Goal: Information Seeking & Learning: Learn about a topic

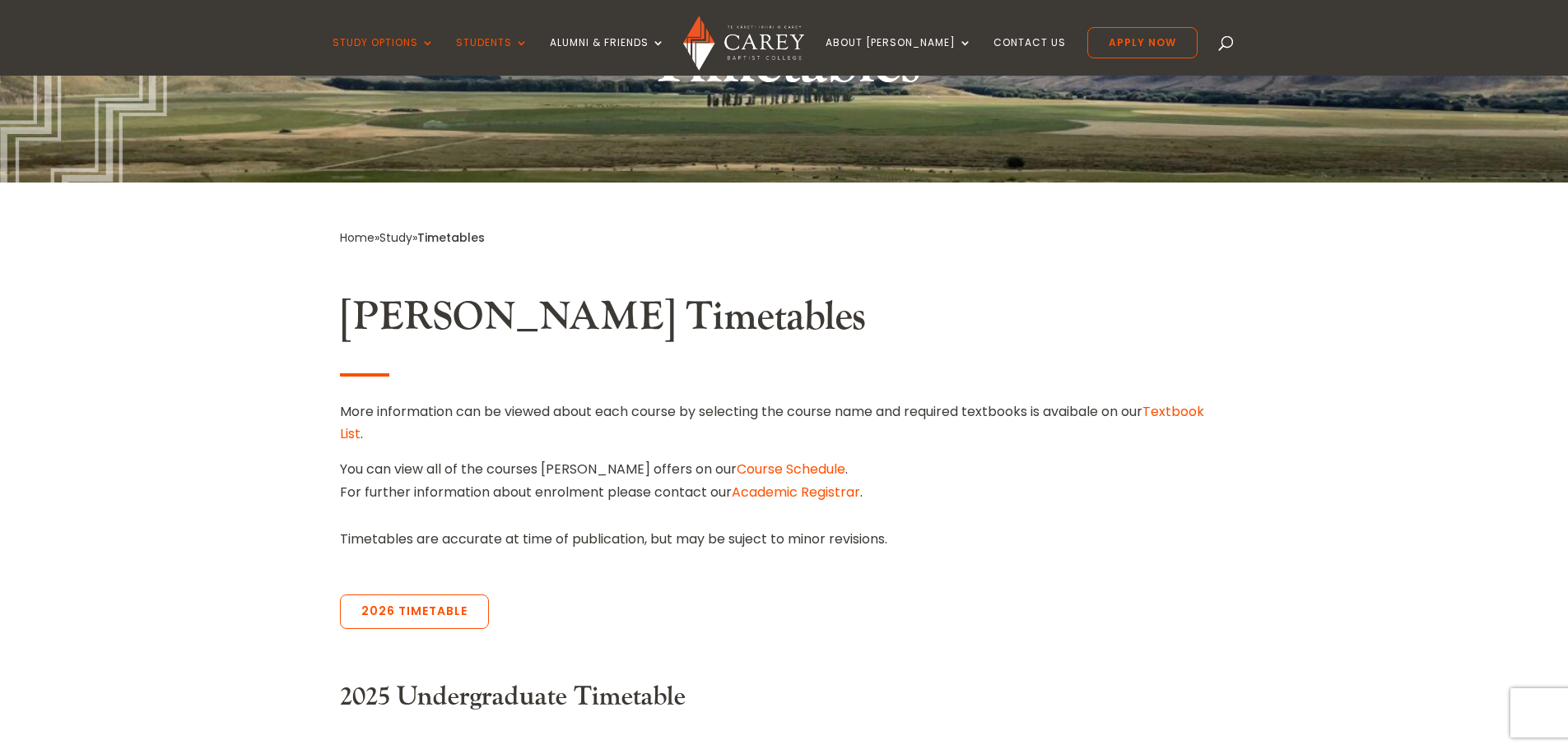
scroll to position [576, 0]
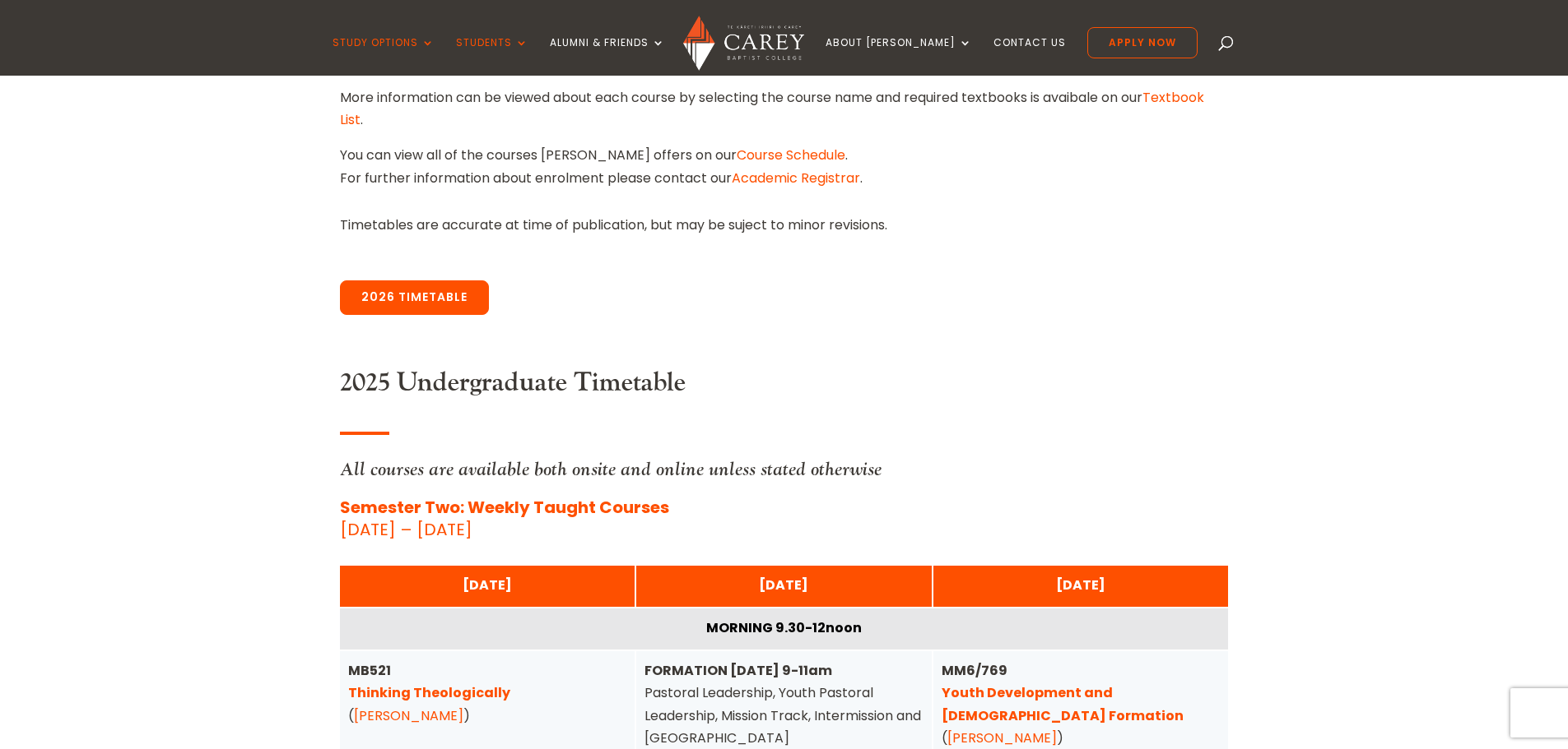
click at [452, 299] on link "2026 Timetable" at bounding box center [414, 297] width 149 height 35
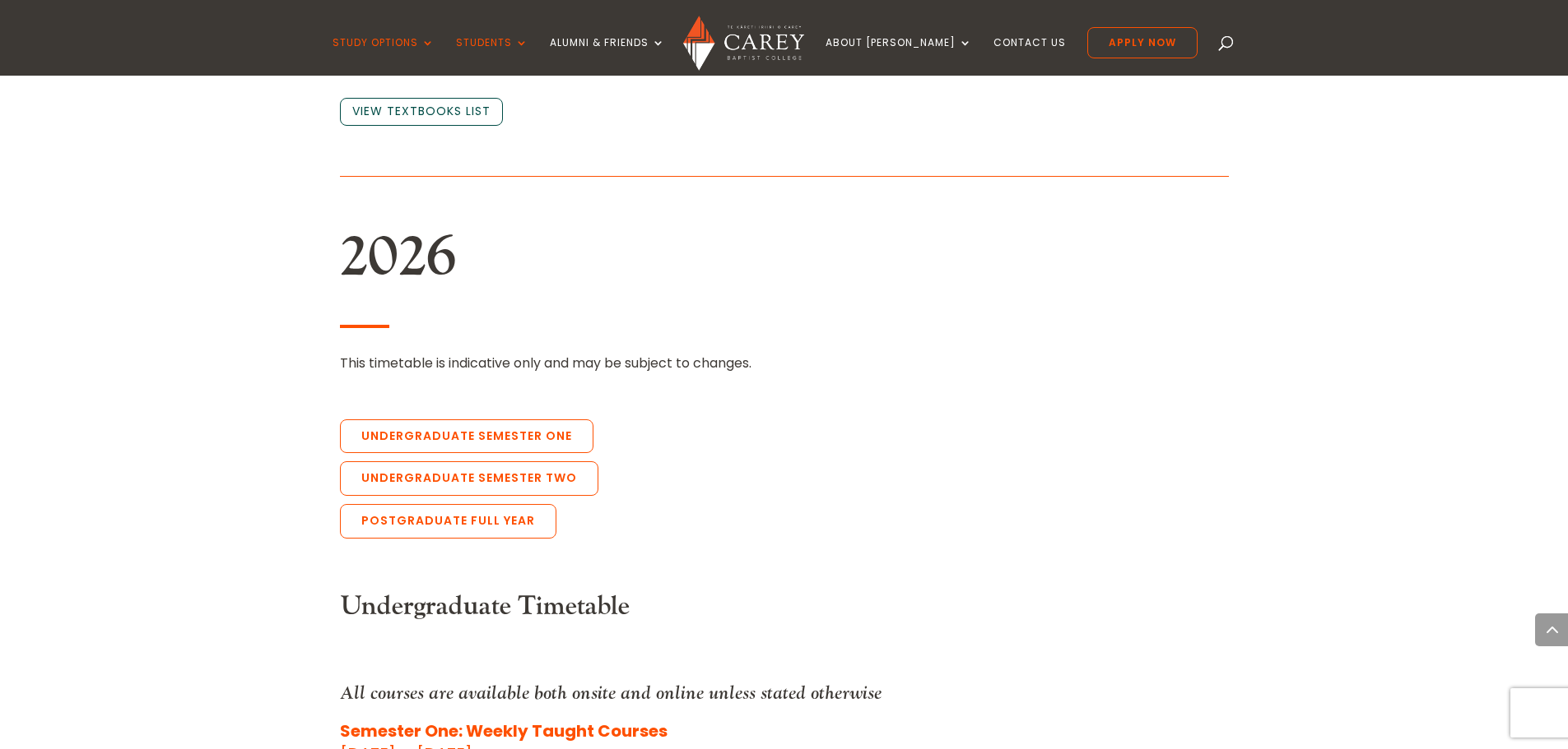
scroll to position [3531, 0]
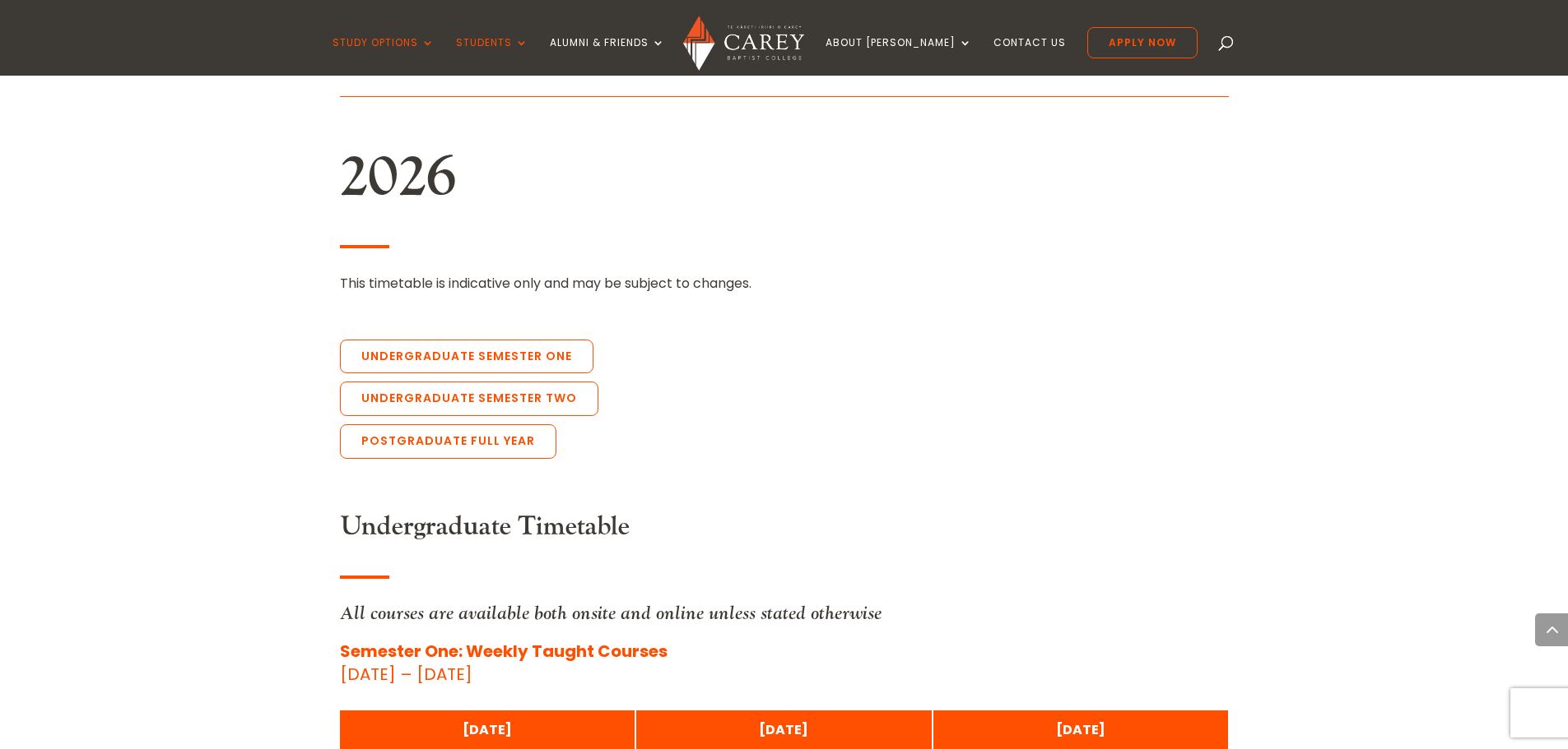
click at [452, 340] on link "Undergraduate Semester One" at bounding box center [467, 357] width 253 height 35
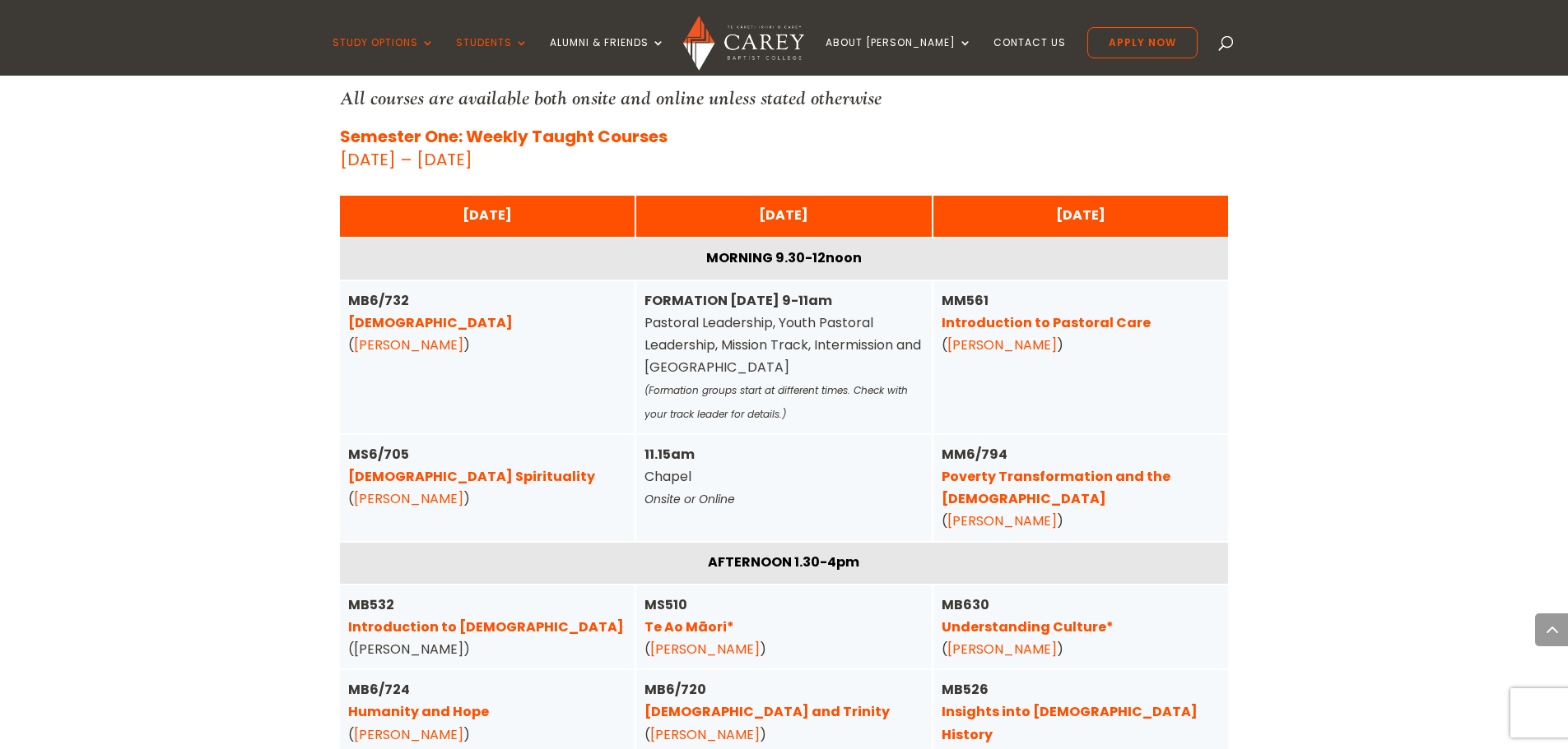
scroll to position [4065, 0]
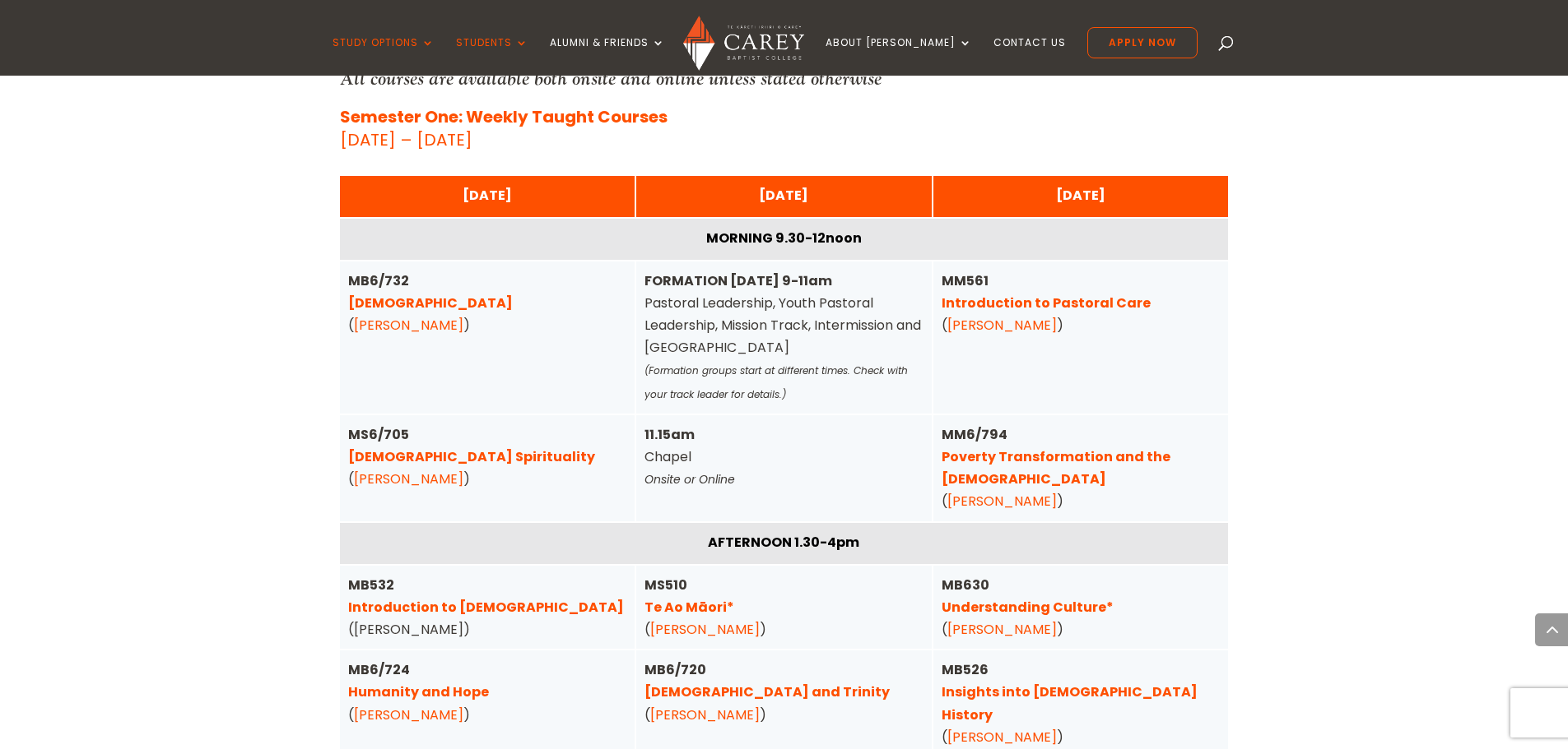
click at [451, 683] on link "Humanity and Hope" at bounding box center [418, 692] width 140 height 19
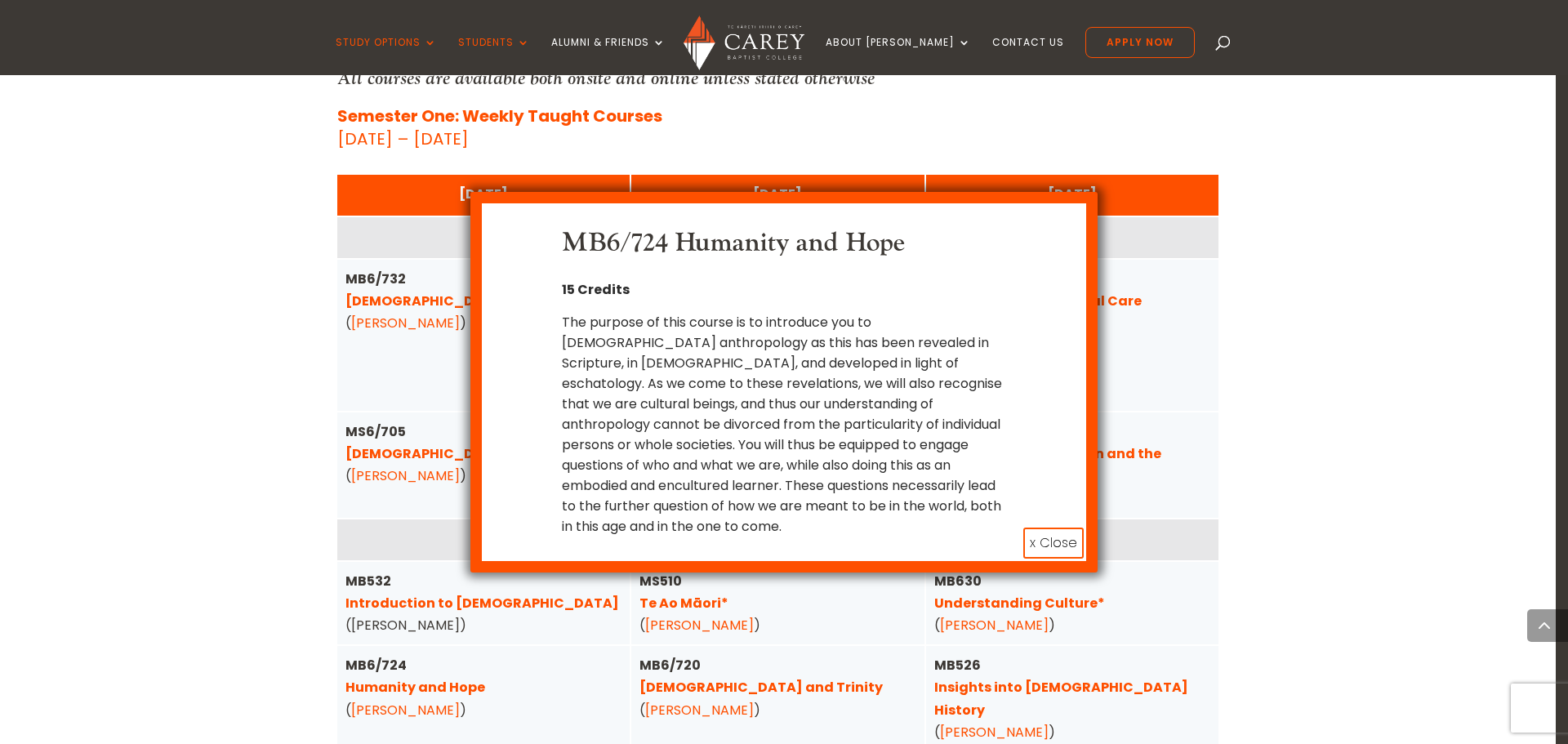
click at [1064, 528] on button "x Close" at bounding box center [1054, 544] width 61 height 31
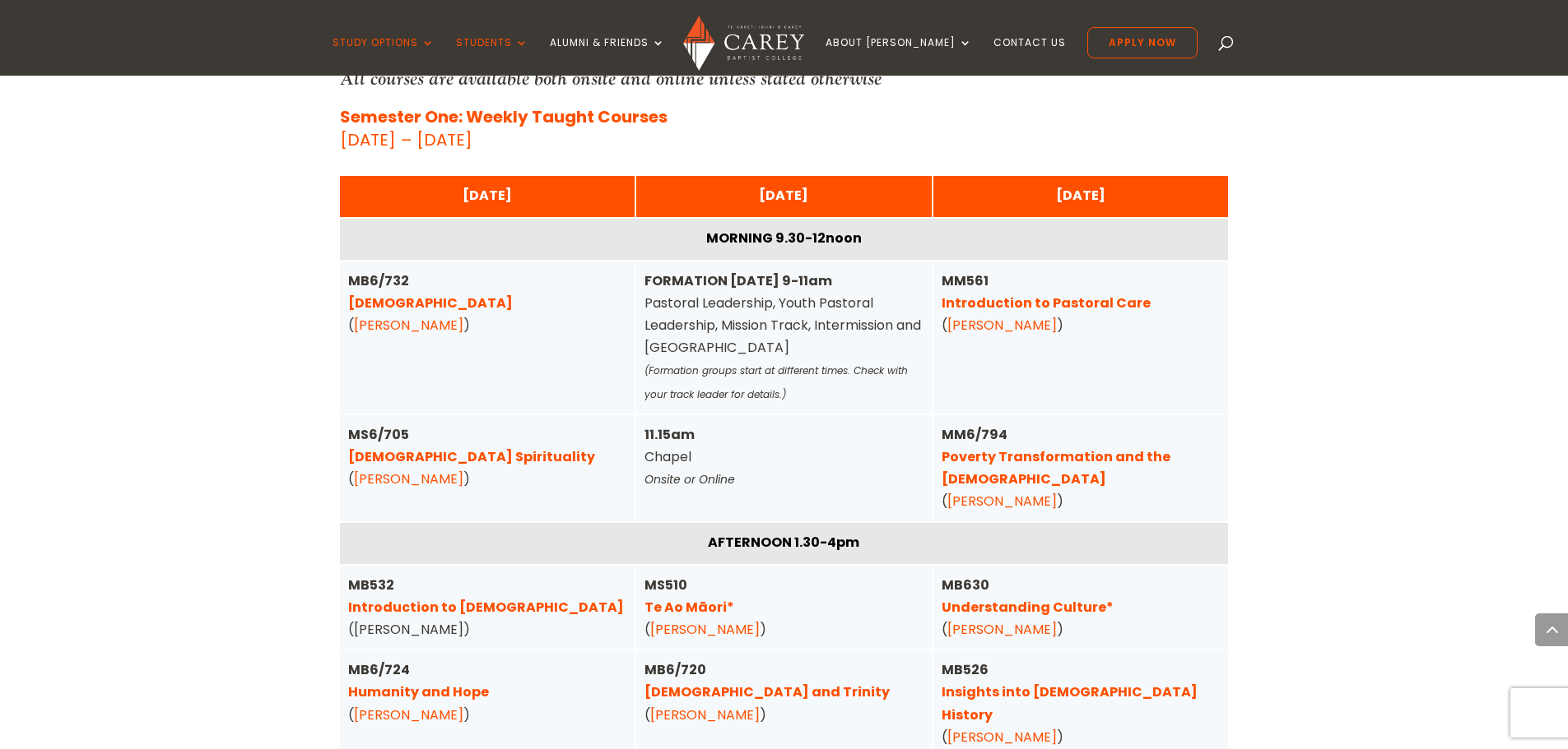
click at [716, 683] on link "[DEMOGRAPHIC_DATA] and Trinity" at bounding box center [767, 692] width 245 height 19
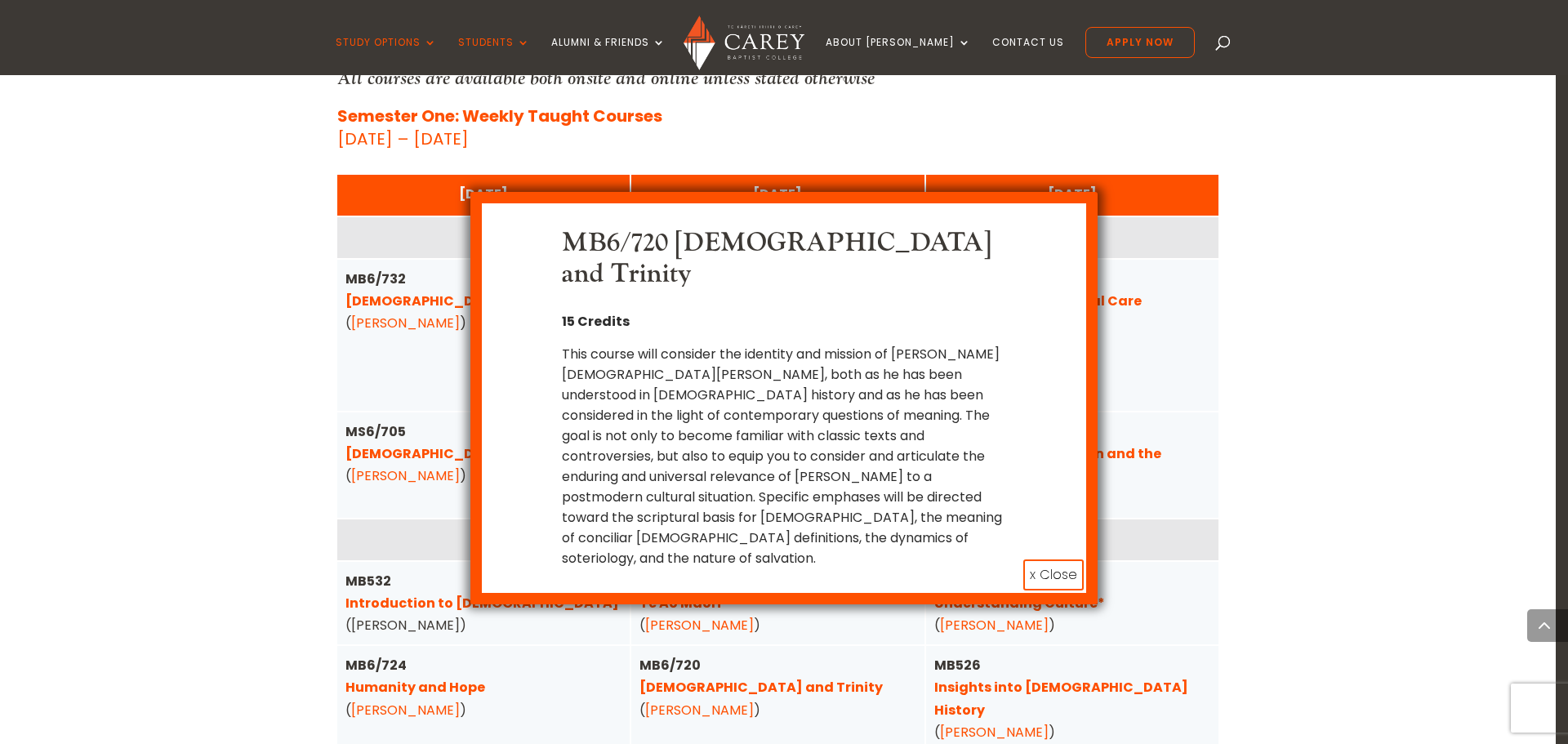
click at [1054, 559] on button "x Close" at bounding box center [1054, 575] width 61 height 31
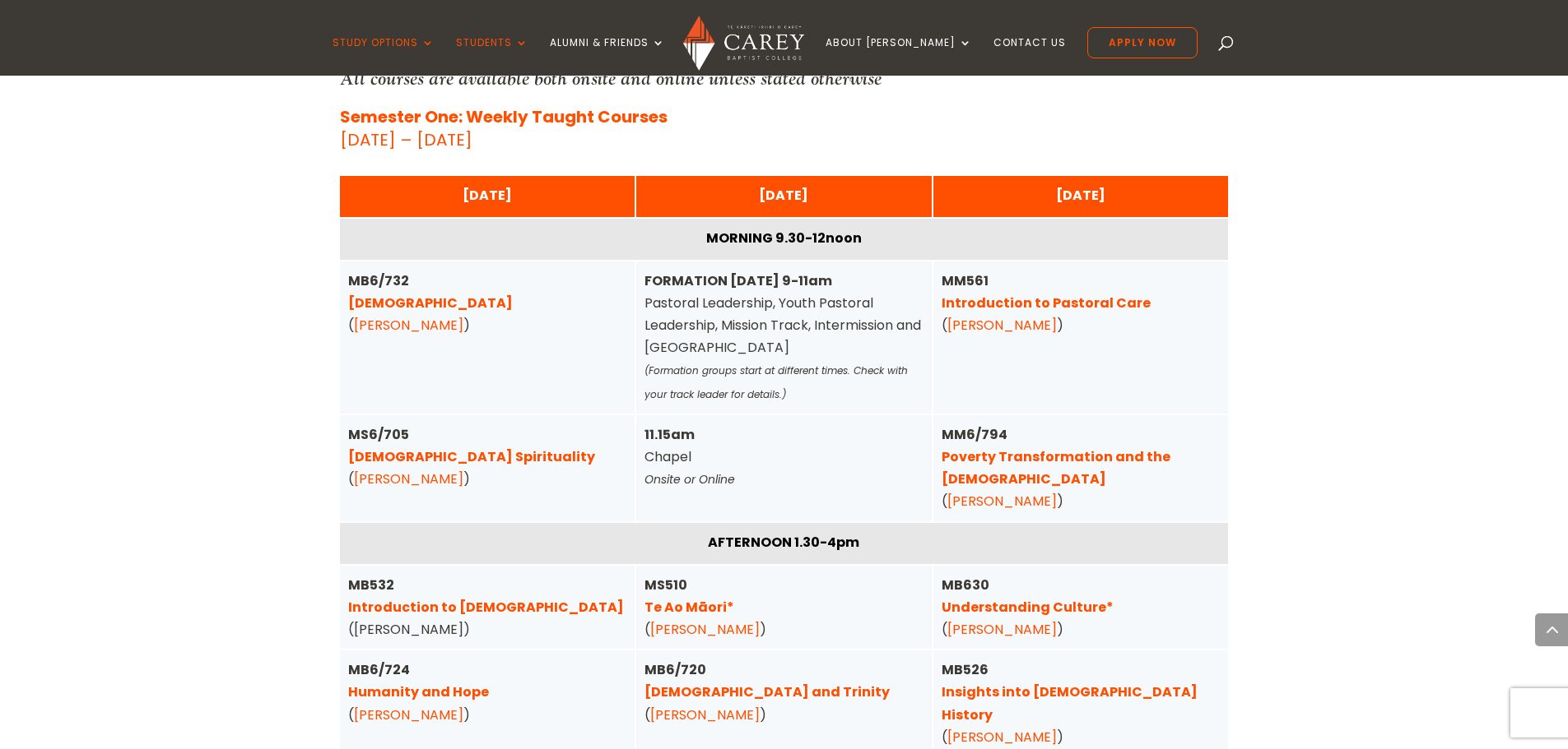
click at [979, 598] on link "Understanding Culture*" at bounding box center [1027, 607] width 172 height 19
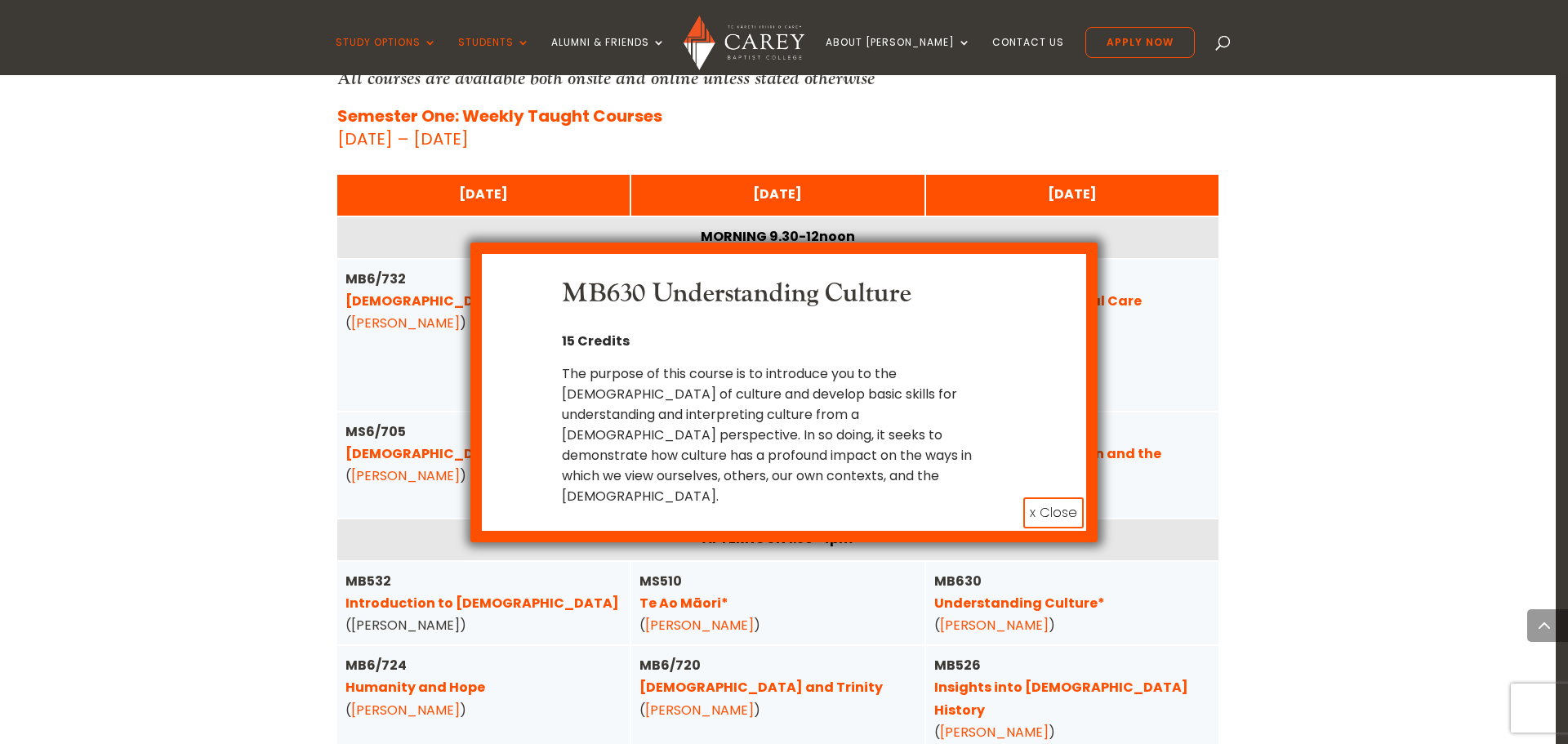
click at [1054, 498] on button "x Close" at bounding box center [1054, 513] width 61 height 31
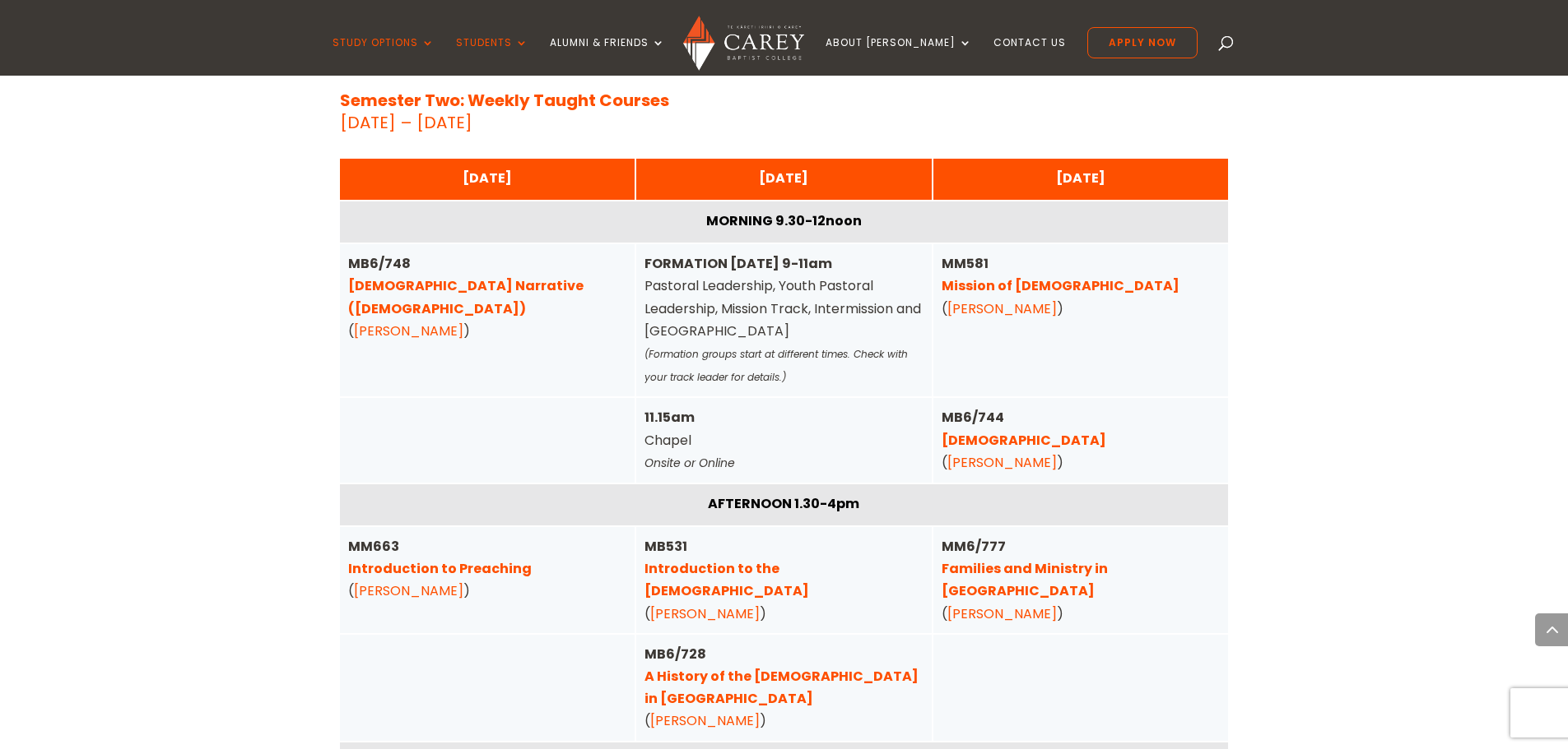
scroll to position [5463, 0]
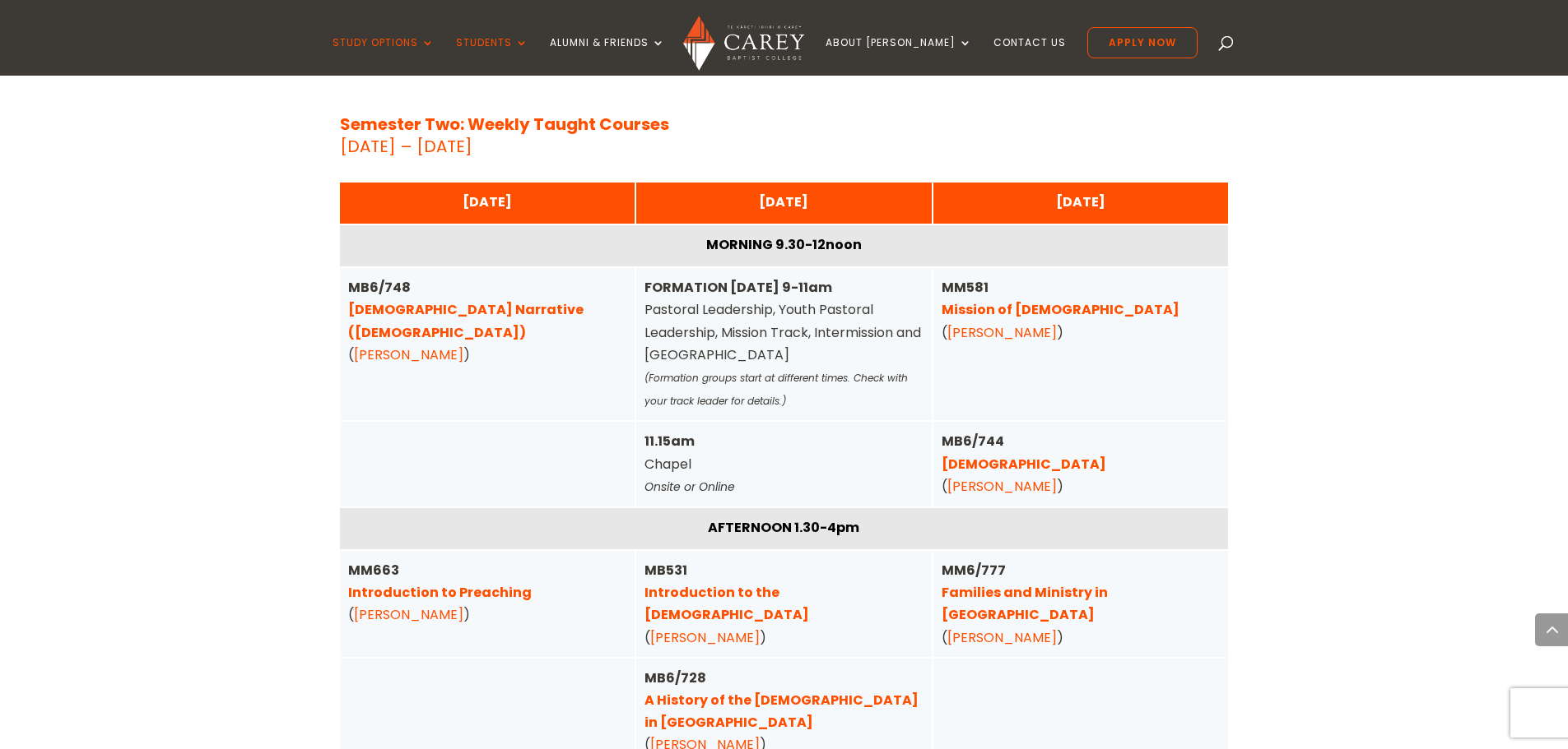
click at [442, 300] on link "[DEMOGRAPHIC_DATA] Narrative ([DEMOGRAPHIC_DATA])" at bounding box center [466, 321] width 235 height 42
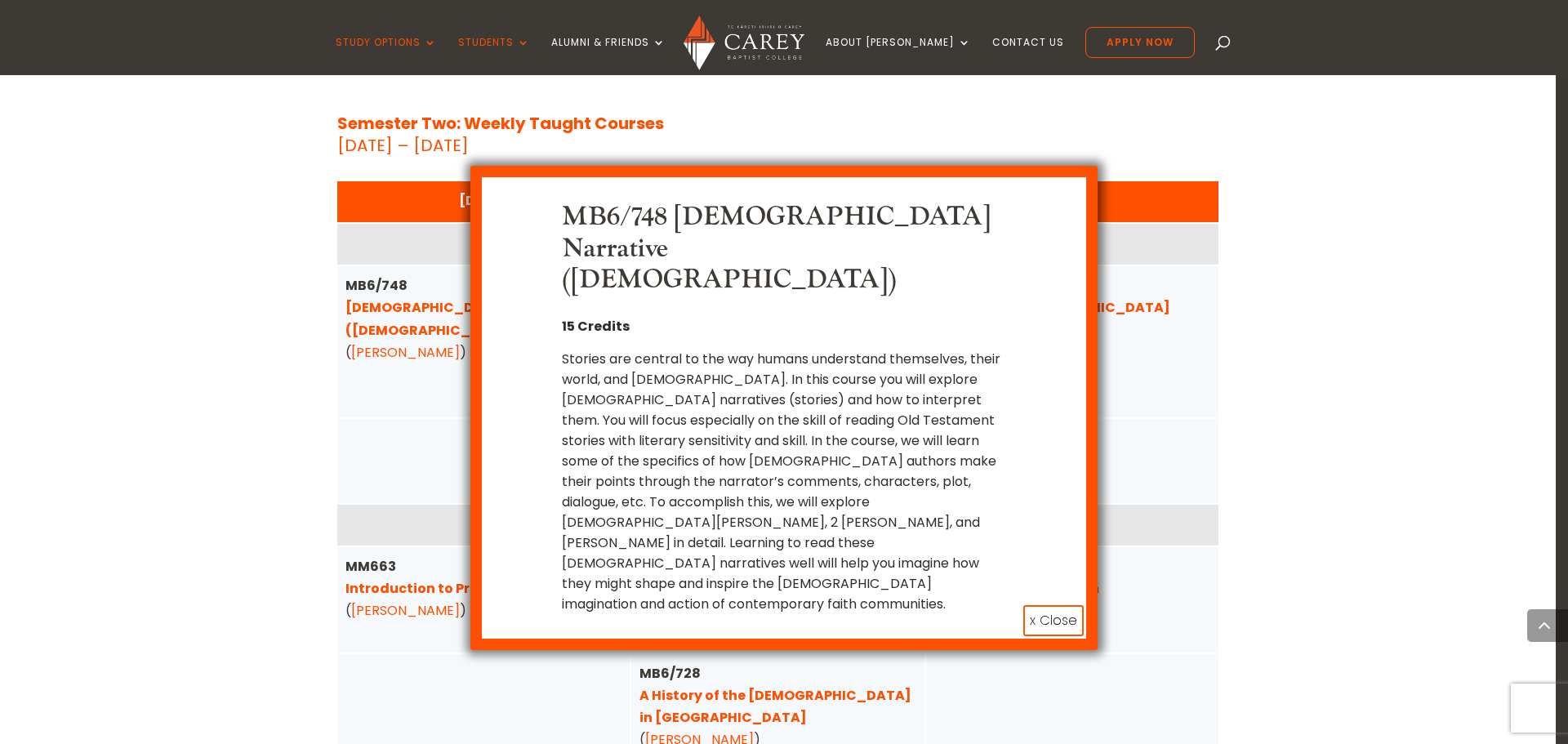
click at [1037, 606] on button "x Close" at bounding box center [1054, 621] width 61 height 31
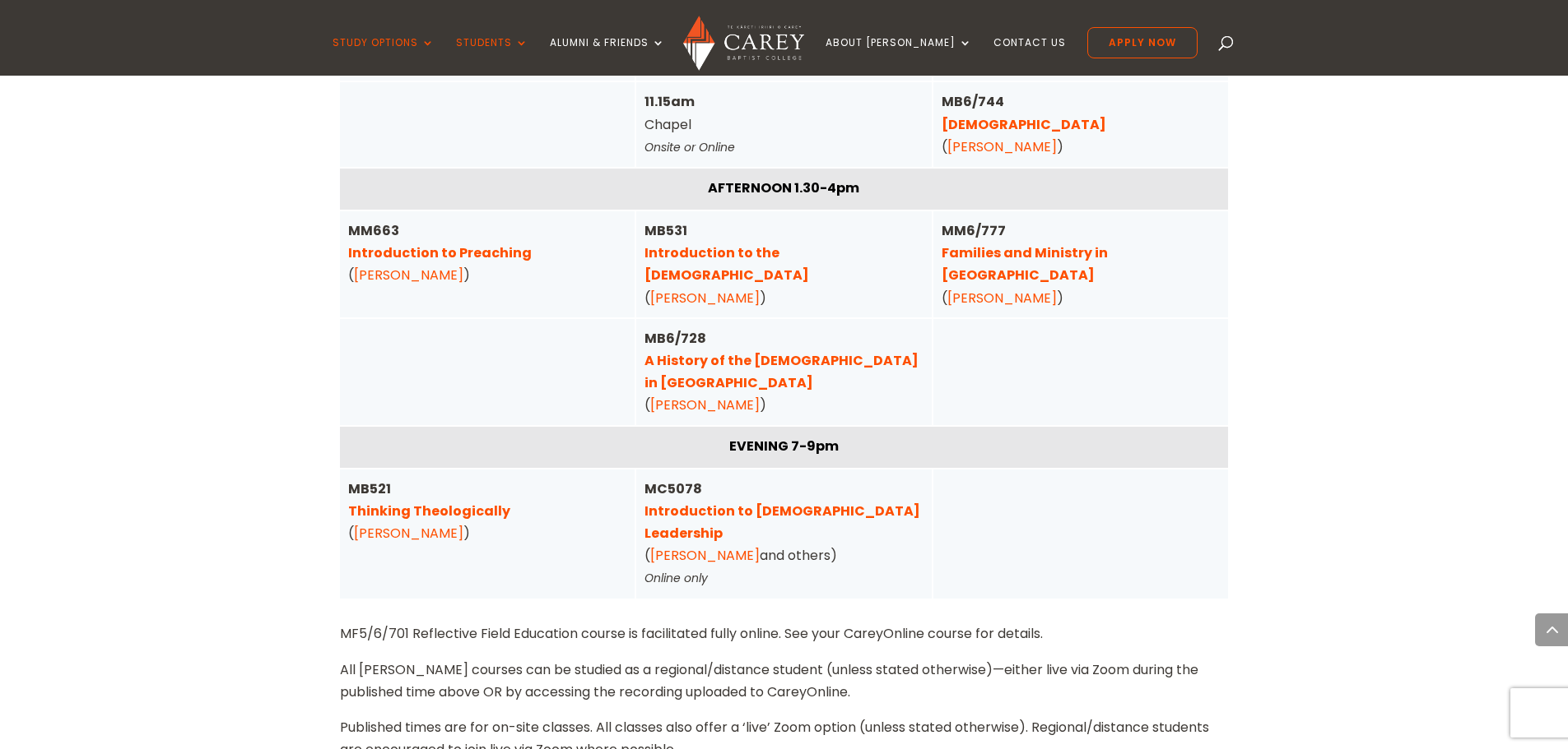
scroll to position [5874, 0]
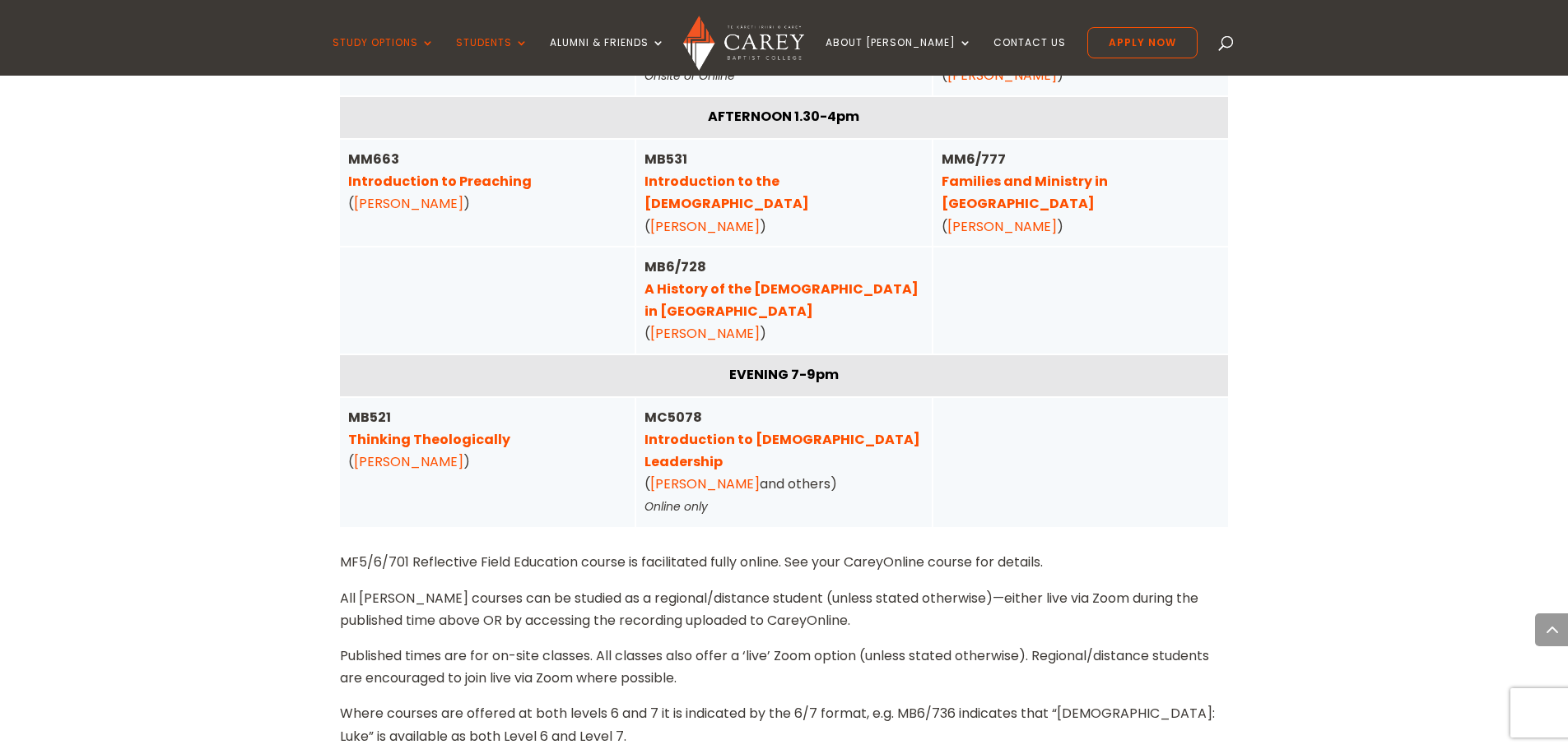
click at [436, 430] on link "Thinking Theologically" at bounding box center [429, 439] width 162 height 19
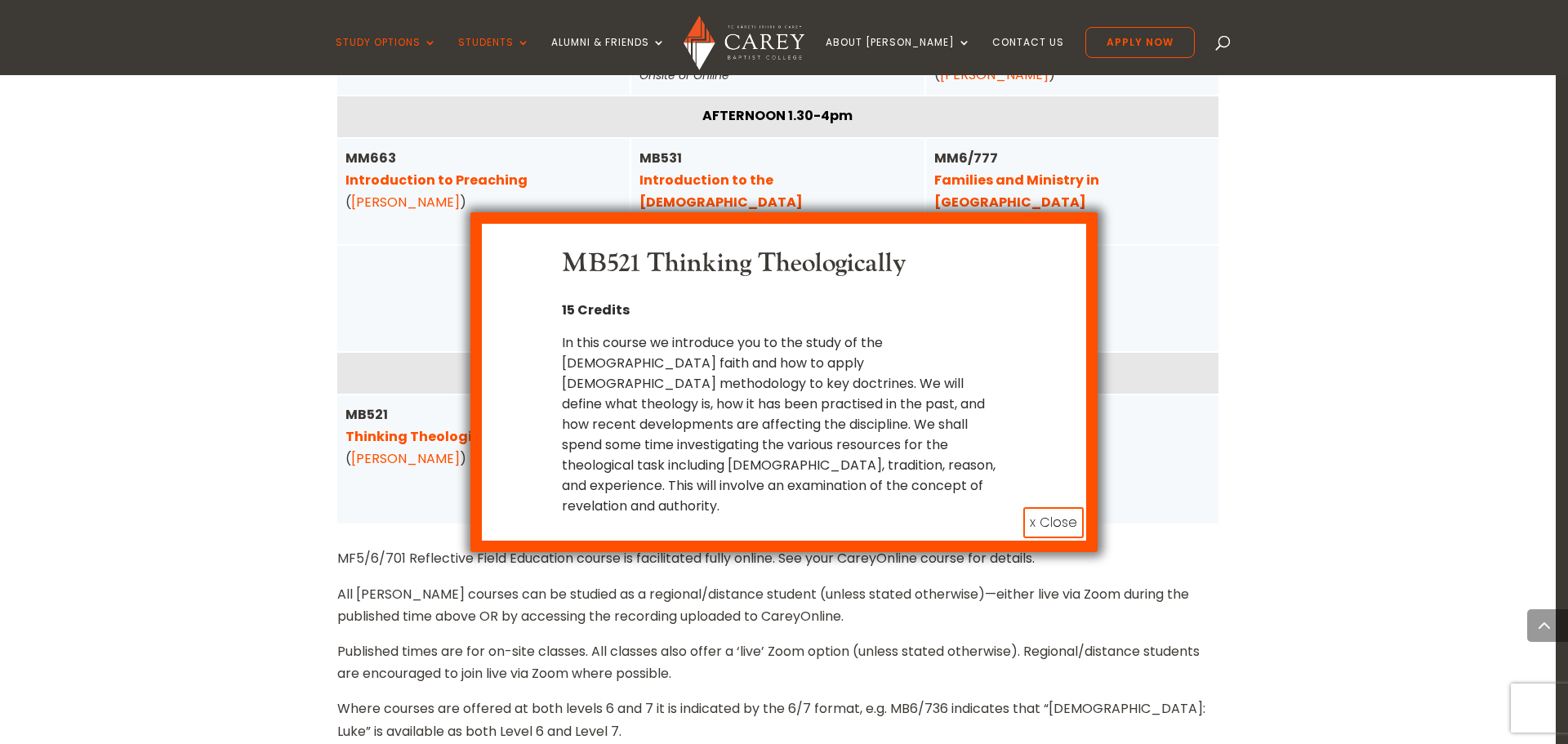
click at [1053, 507] on button "x Close" at bounding box center [1054, 523] width 61 height 31
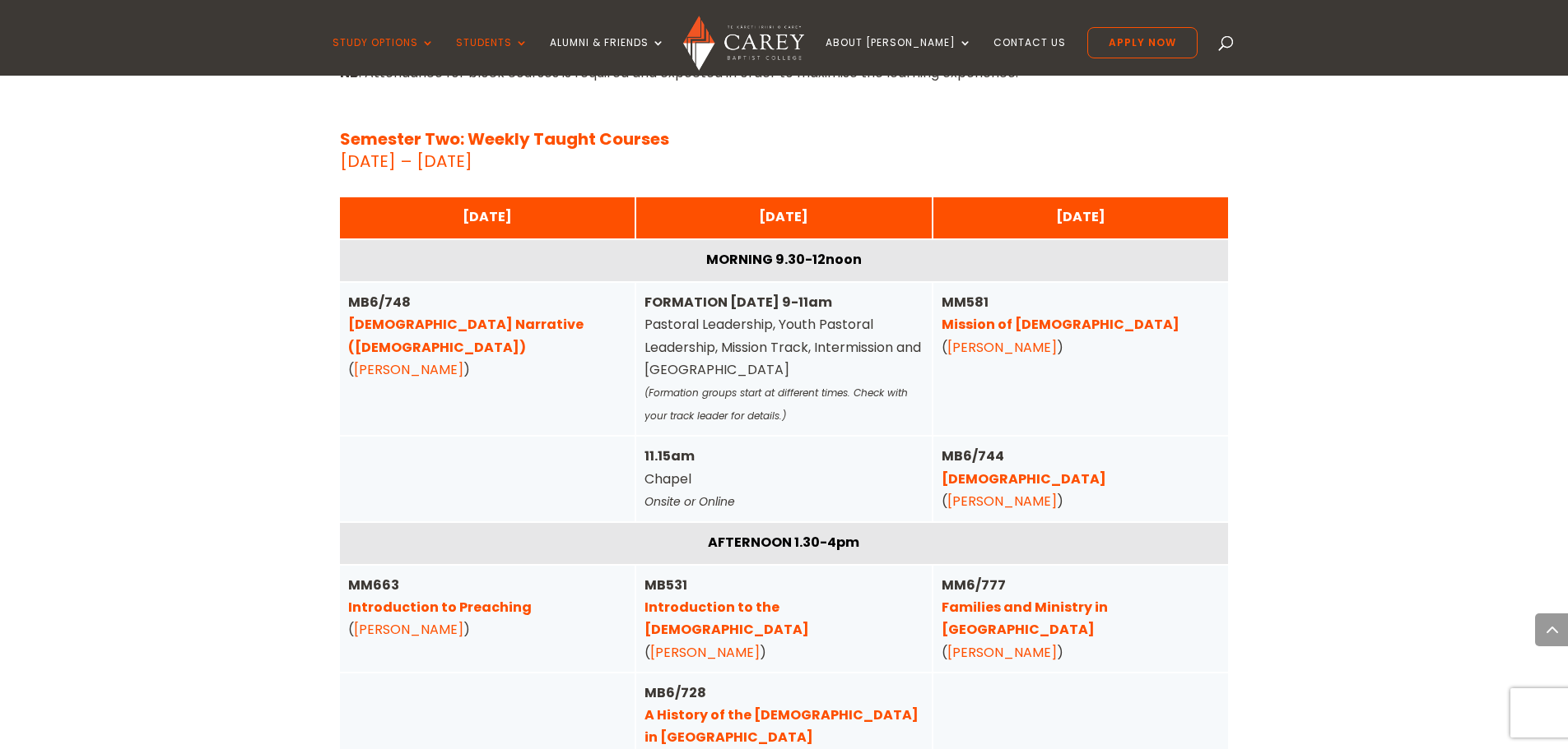
scroll to position [5545, 0]
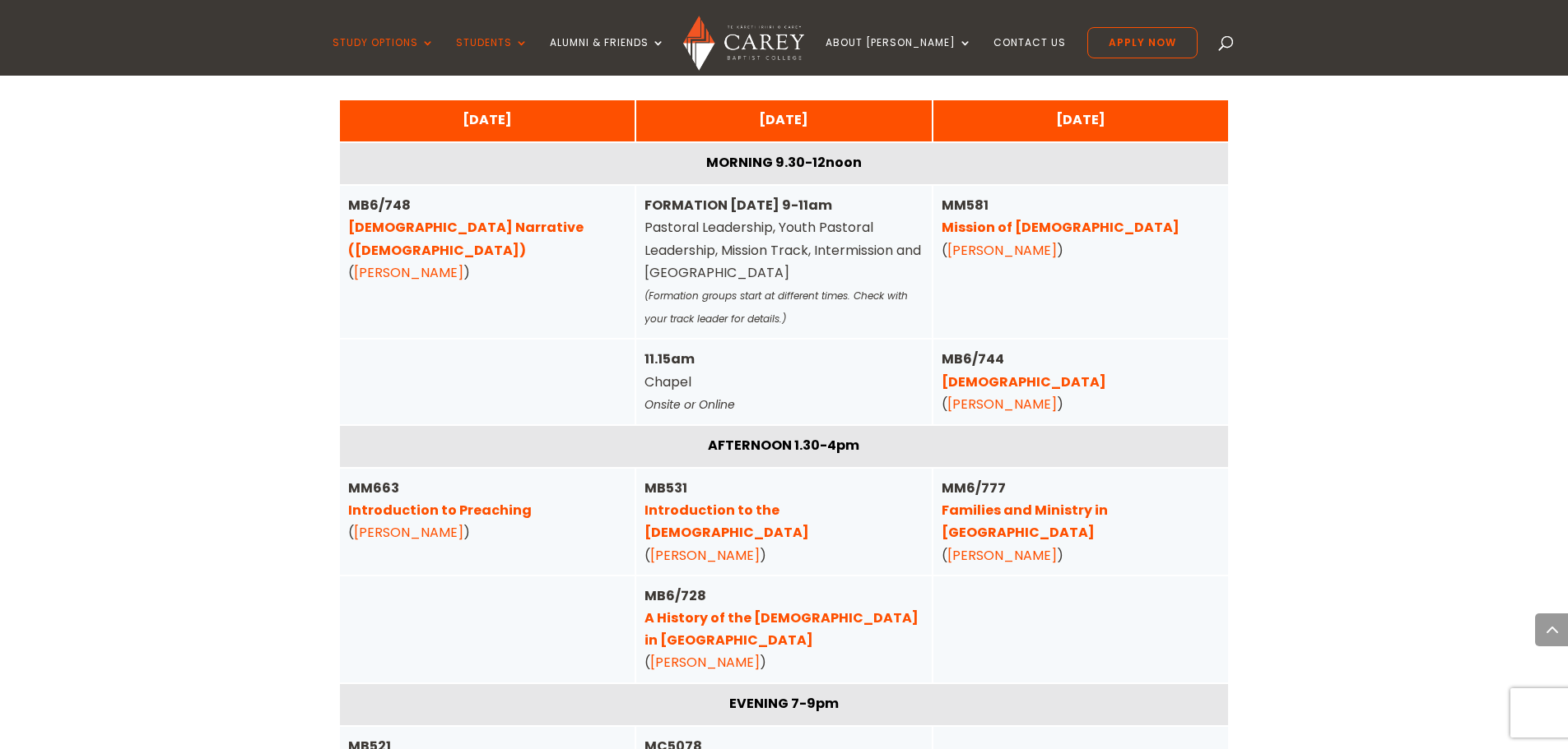
click at [1002, 373] on link "[DEMOGRAPHIC_DATA]" at bounding box center [1023, 381] width 164 height 19
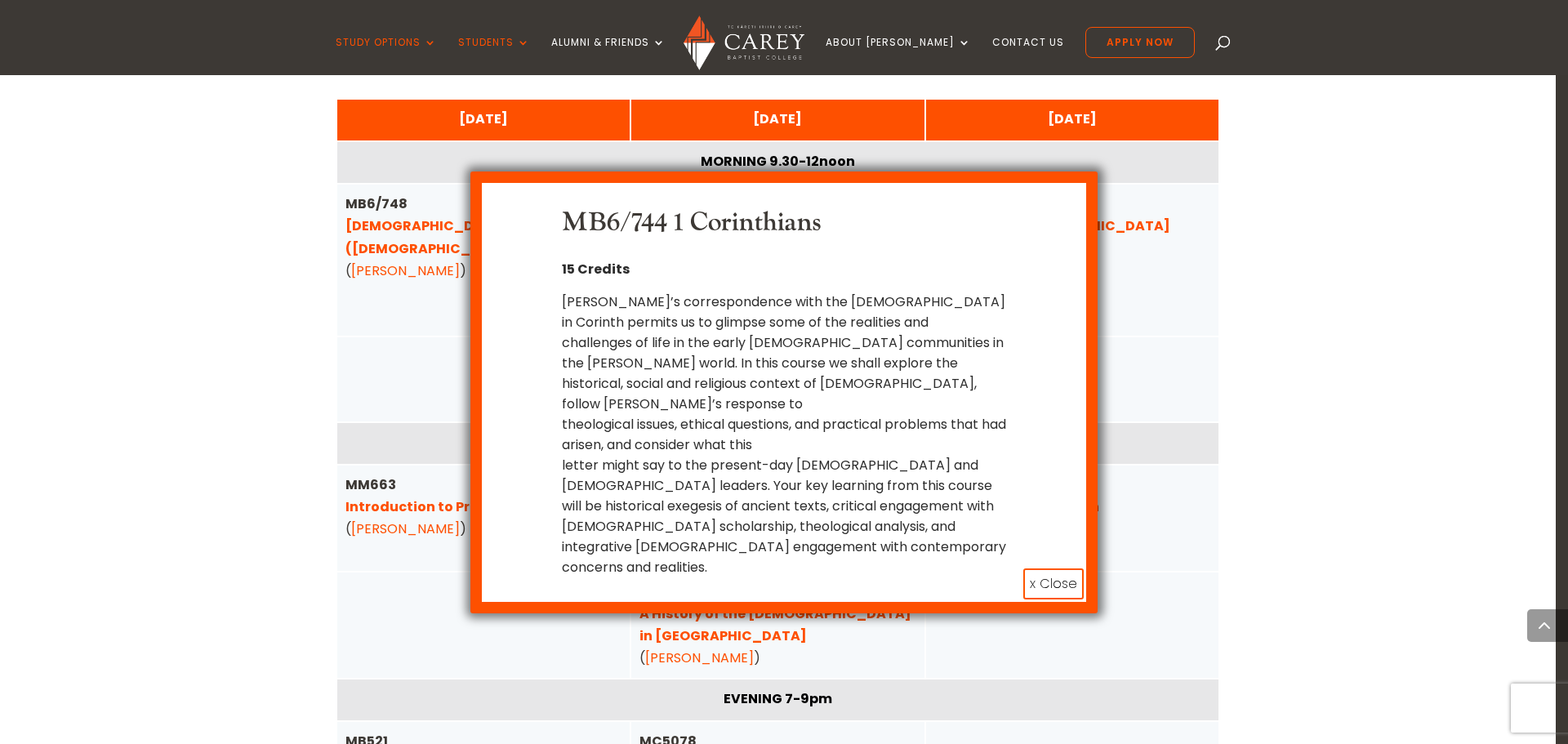
click at [1063, 568] on button "x Close" at bounding box center [1054, 584] width 61 height 31
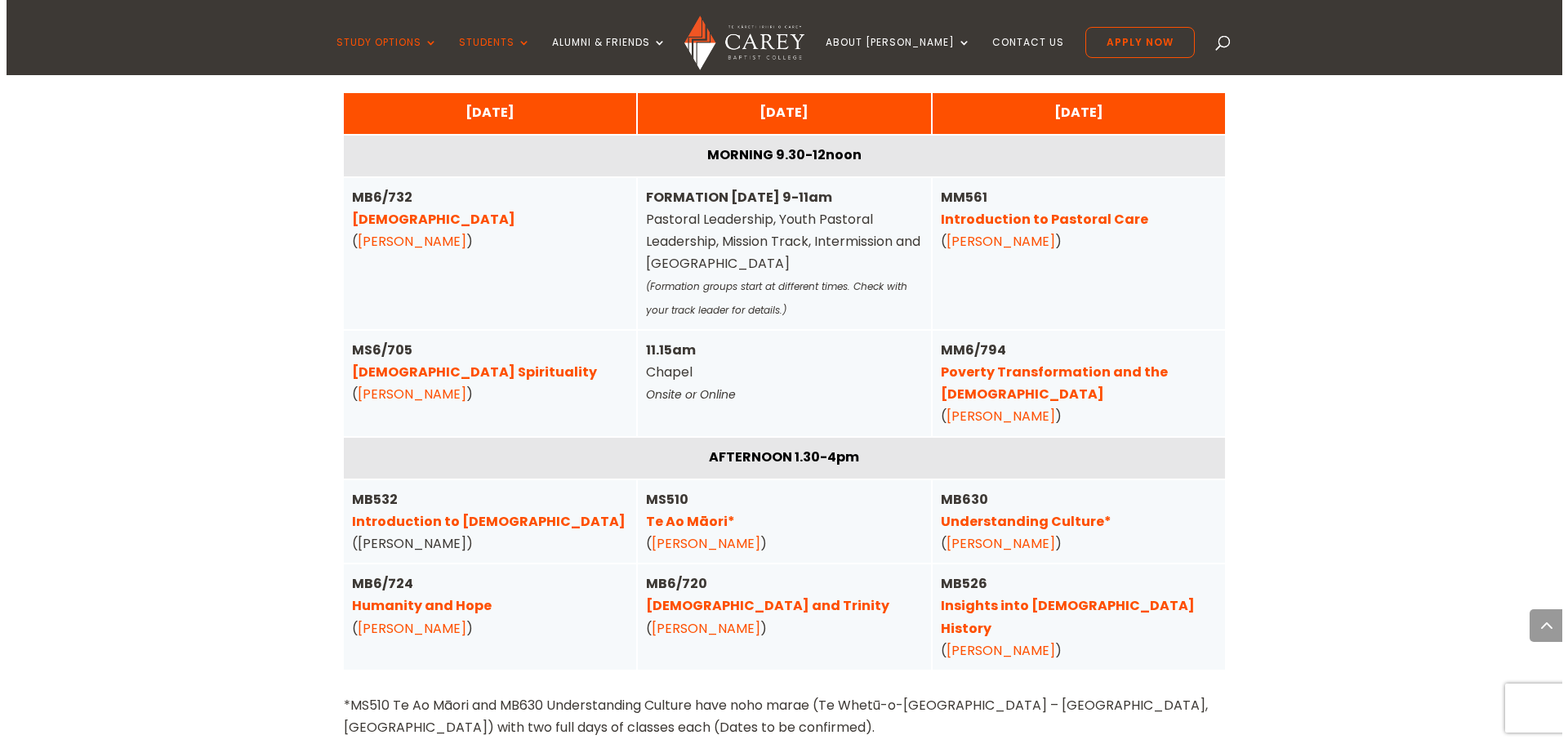
scroll to position [4038, 0]
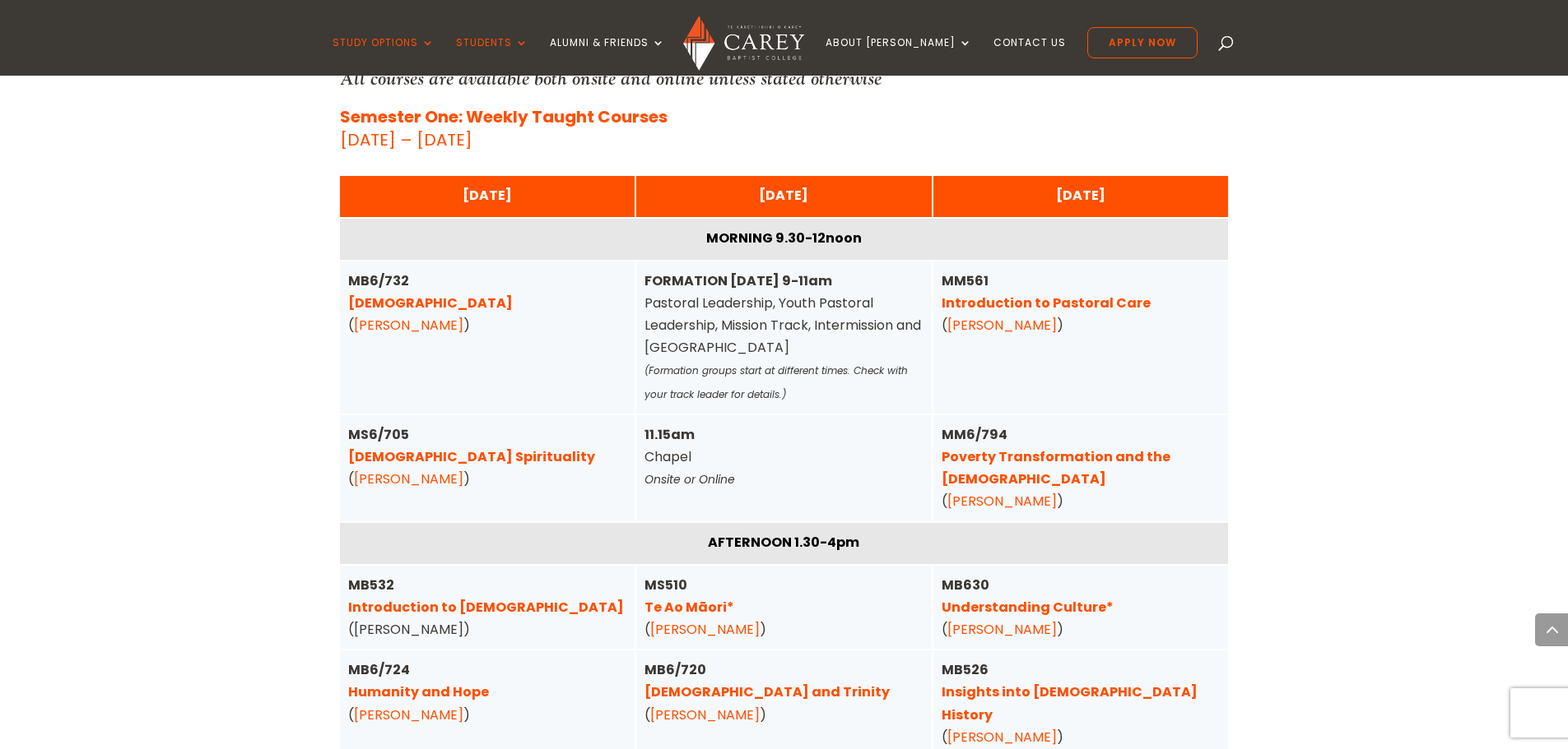
click at [1171, 448] on link "Poverty Transformation and the [DEMOGRAPHIC_DATA]" at bounding box center [1055, 468] width 228 height 42
